Goal: Task Accomplishment & Management: Complete application form

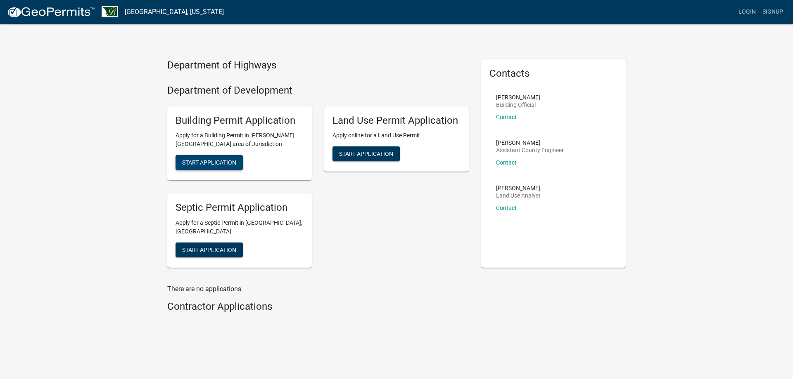
click at [219, 161] on span "Start Application" at bounding box center [209, 162] width 54 height 7
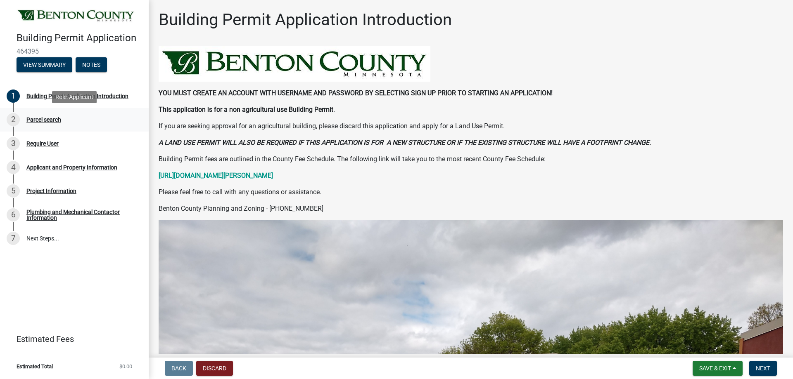
click at [54, 120] on div "Parcel search" at bounding box center [43, 120] width 35 height 6
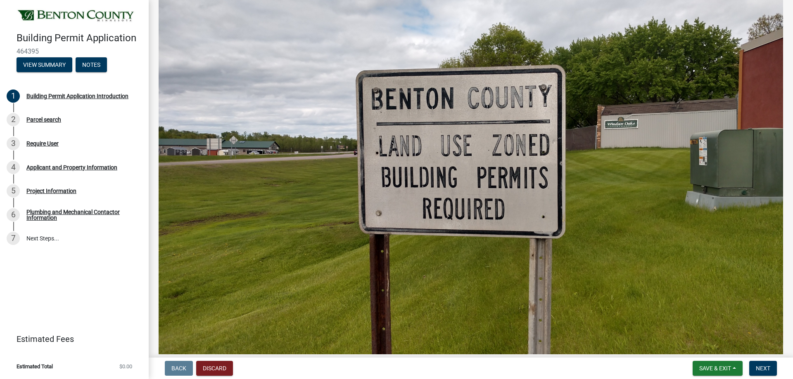
scroll to position [369, 0]
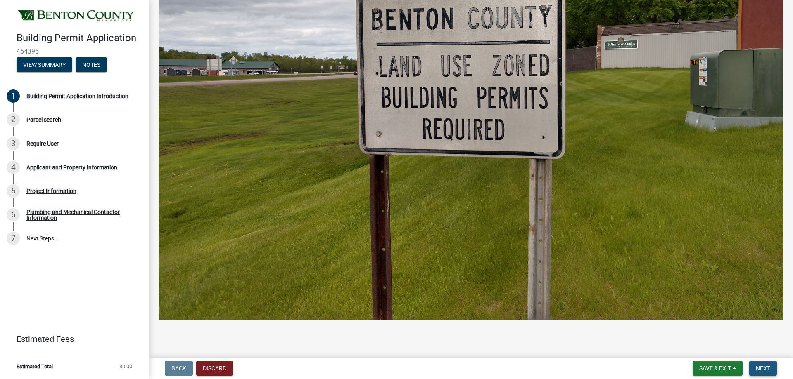
click at [754, 362] on button "Next" at bounding box center [763, 368] width 28 height 15
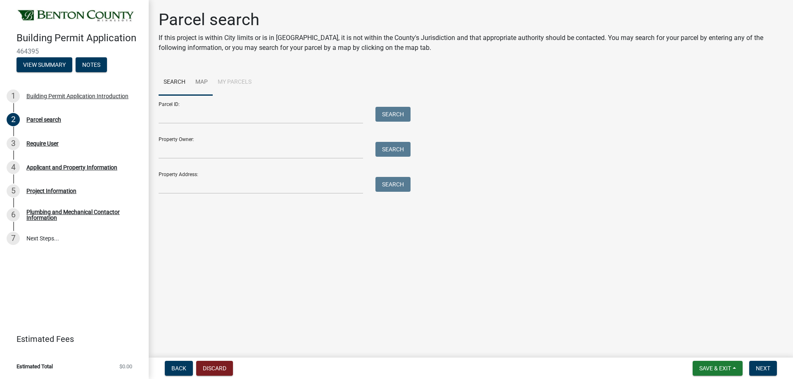
click at [201, 81] on link "Map" at bounding box center [201, 82] width 22 height 26
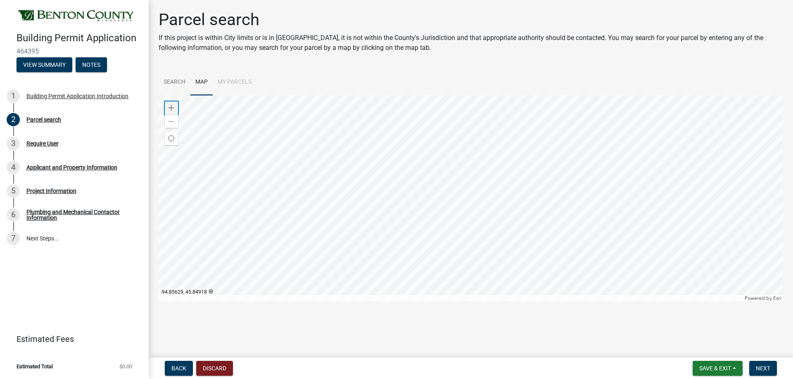
click at [166, 109] on div "Zoom in" at bounding box center [171, 108] width 13 height 13
click at [168, 109] on span at bounding box center [171, 108] width 7 height 7
click at [497, 95] on div at bounding box center [471, 198] width 624 height 206
click at [455, 130] on div at bounding box center [471, 198] width 624 height 206
click at [172, 108] on span at bounding box center [171, 108] width 7 height 7
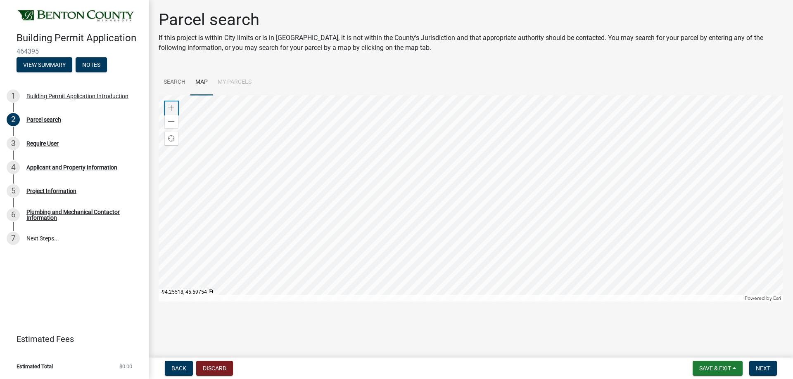
click at [172, 108] on span at bounding box center [171, 108] width 7 height 7
click at [542, 245] on div at bounding box center [471, 198] width 624 height 206
click at [169, 108] on span at bounding box center [171, 108] width 7 height 7
click at [170, 108] on span at bounding box center [171, 108] width 7 height 7
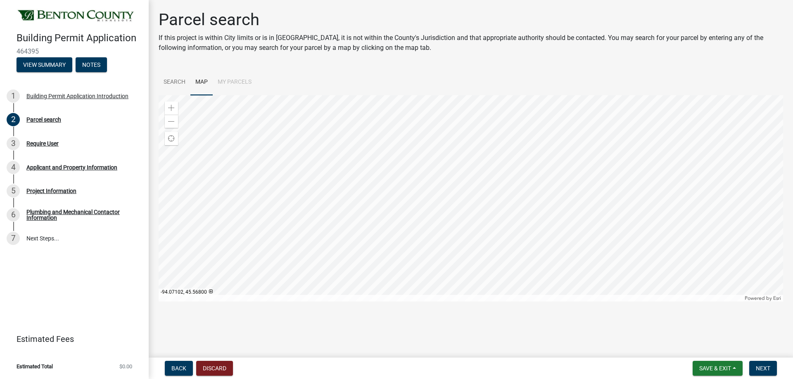
click at [520, 166] on div at bounding box center [471, 198] width 624 height 206
click at [365, 186] on div at bounding box center [471, 198] width 624 height 206
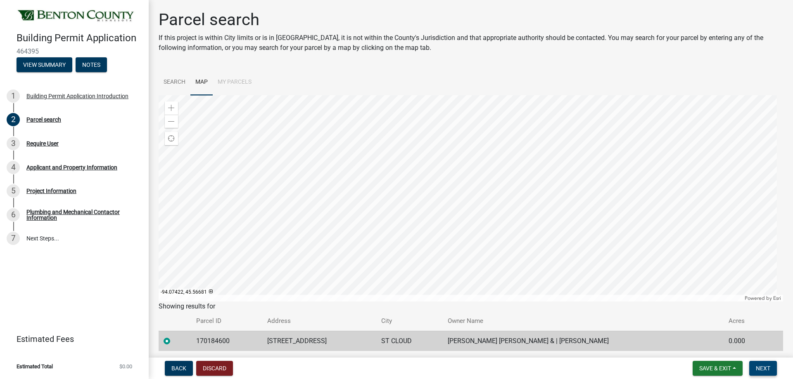
click at [761, 371] on span "Next" at bounding box center [762, 368] width 14 height 7
